Goal: Information Seeking & Learning: Learn about a topic

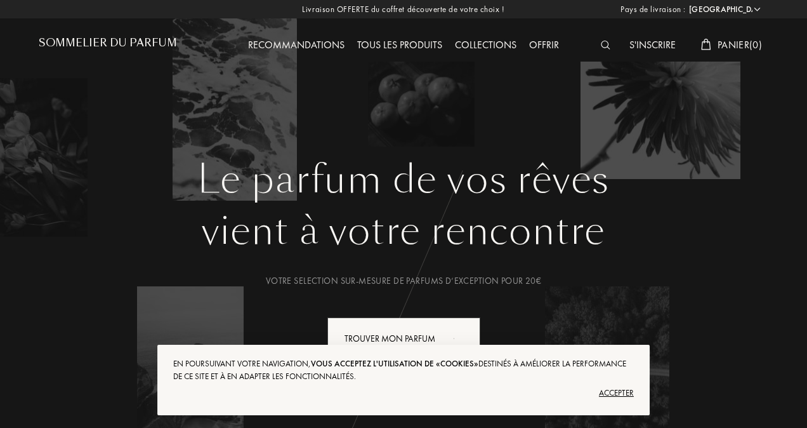
select select "FR"
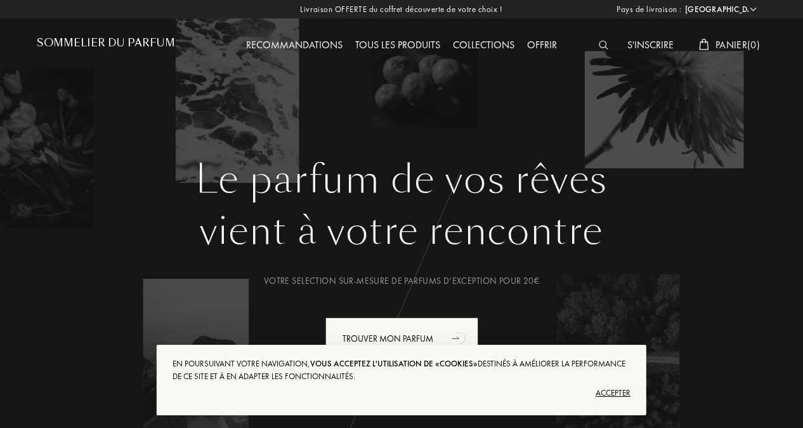
click at [593, 48] on div at bounding box center [607, 45] width 29 height 16
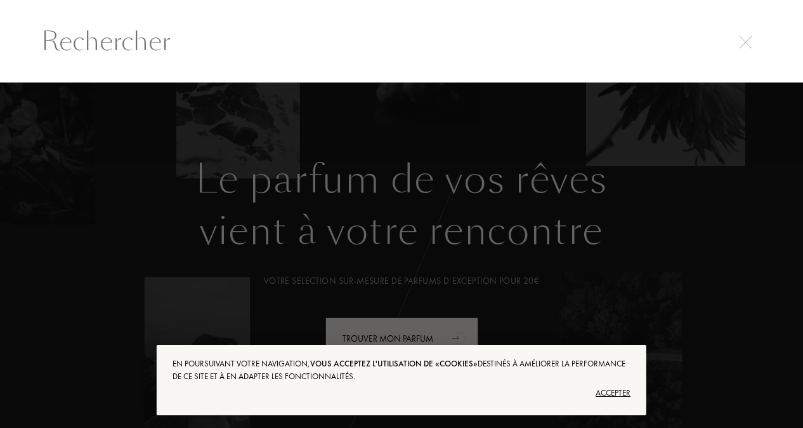
scroll to position [1, 0]
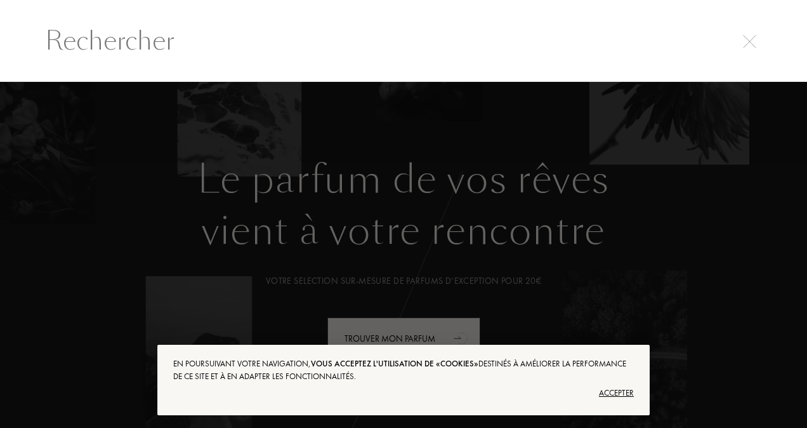
click at [391, 48] on input "text" at bounding box center [404, 41] width 768 height 38
paste input "[STREET_ADDRESS][PERSON_NAME]"
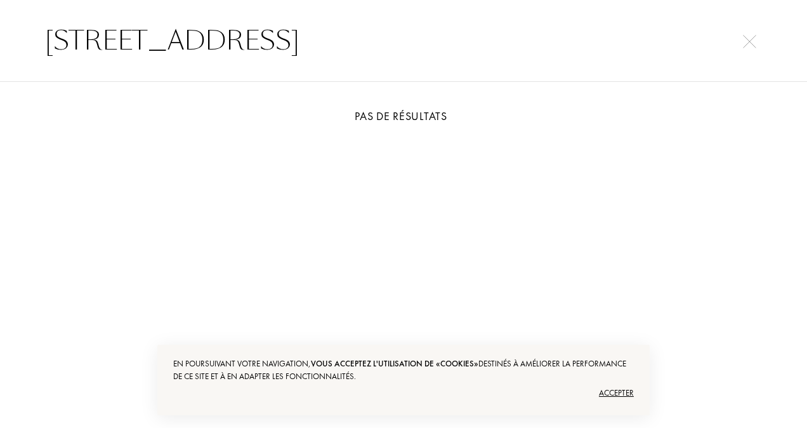
drag, startPoint x: 279, startPoint y: 41, endPoint x: -3, endPoint y: 29, distance: 281.3
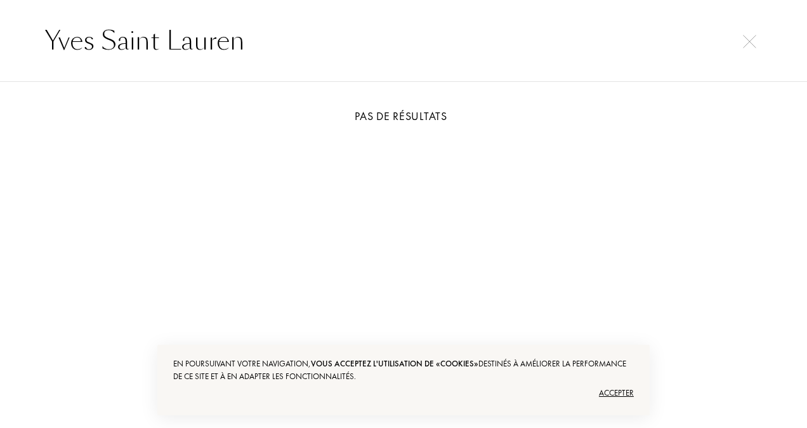
drag, startPoint x: 282, startPoint y: 43, endPoint x: -3, endPoint y: 38, distance: 284.9
type input "yve"
click at [745, 46] on img at bounding box center [749, 41] width 13 height 13
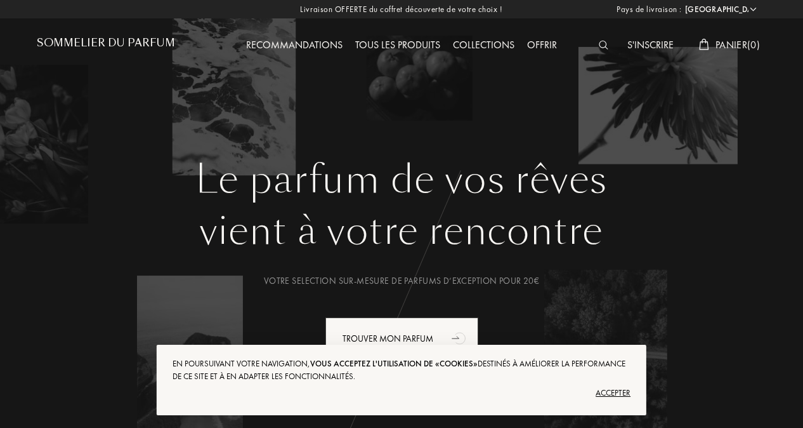
click at [384, 41] on div "Tous les produits" at bounding box center [398, 45] width 98 height 16
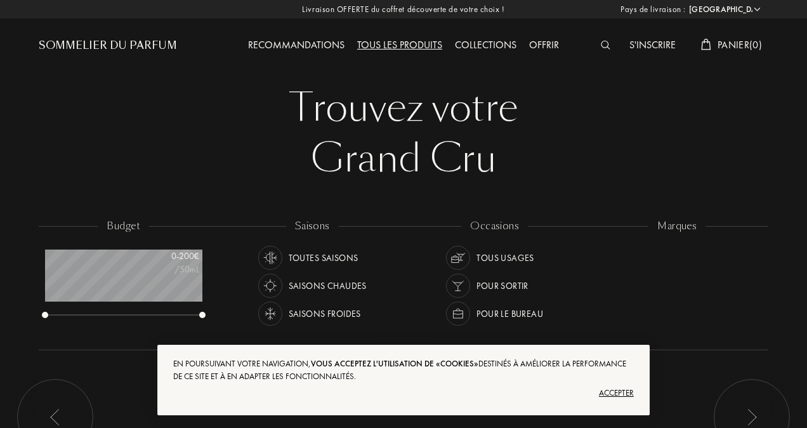
select select "FR"
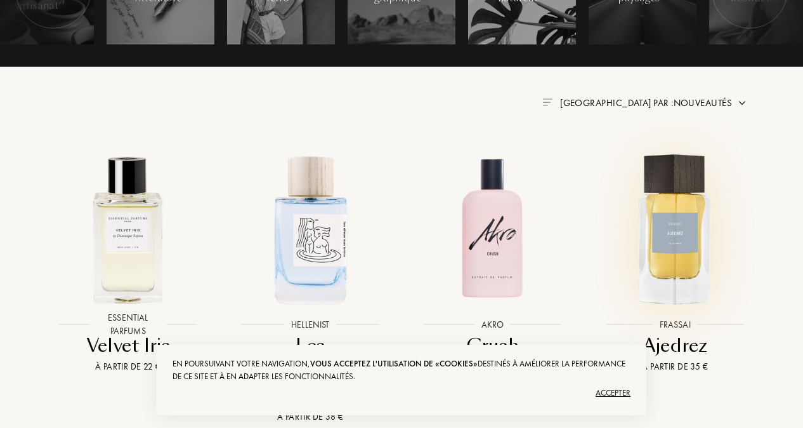
scroll to position [381, 0]
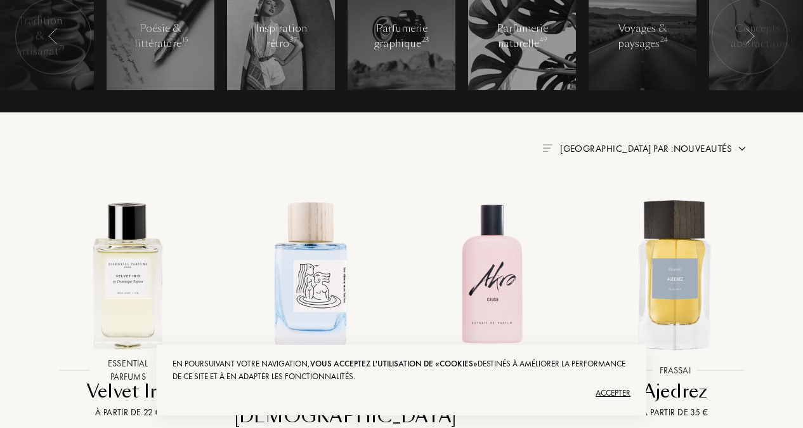
click at [673, 150] on span "Trier par : Nouveautés" at bounding box center [646, 148] width 172 height 13
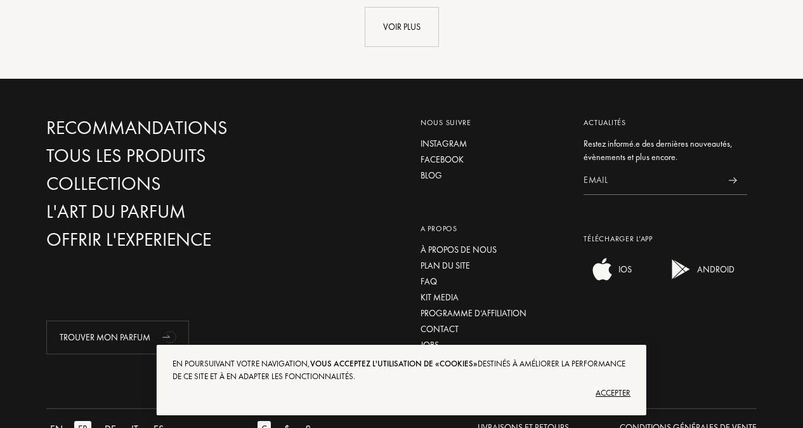
scroll to position [1628, 0]
